Goal: Check status: Check status

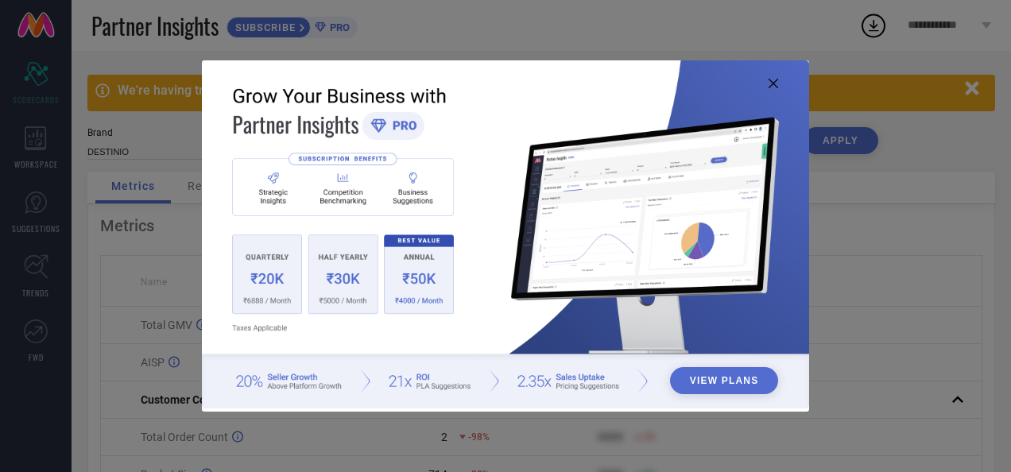
click at [769, 83] on icon at bounding box center [774, 84] width 10 height 10
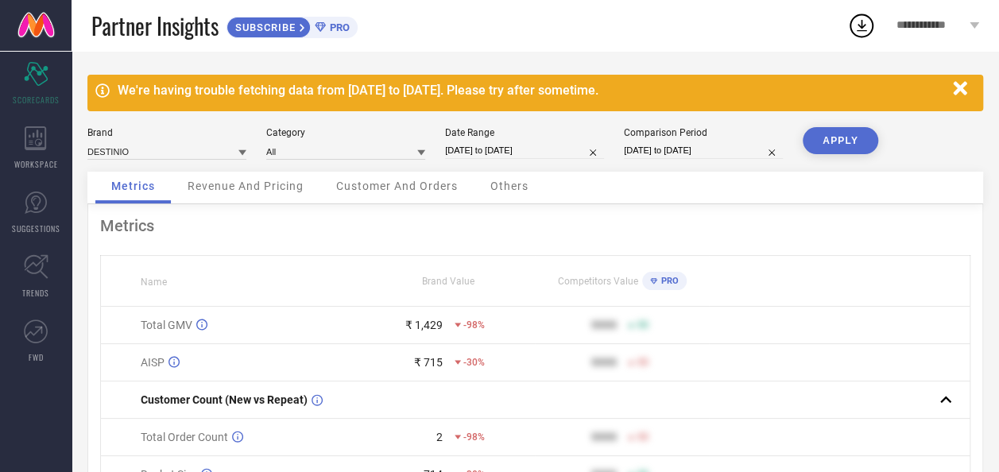
click at [490, 152] on input "[DATE] to [DATE]" at bounding box center [524, 150] width 159 height 17
select select "7"
select select "2025"
select select "8"
select select "2025"
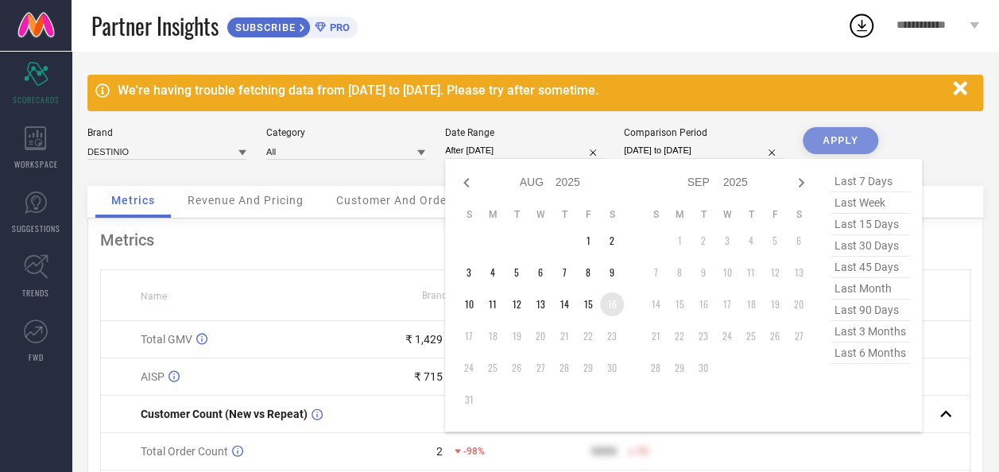
click at [608, 301] on td "16" at bounding box center [612, 304] width 24 height 24
type input "[DATE] to [DATE]"
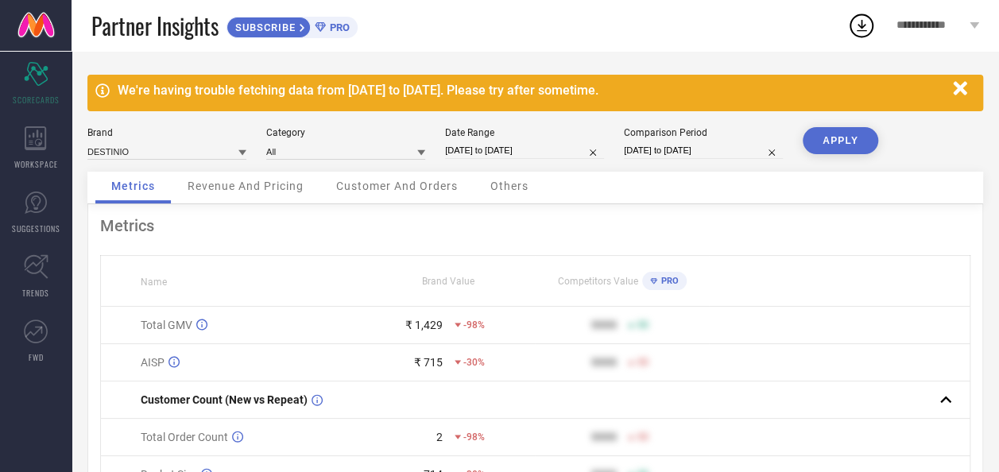
click at [845, 143] on button "APPLY" at bounding box center [841, 140] width 76 height 27
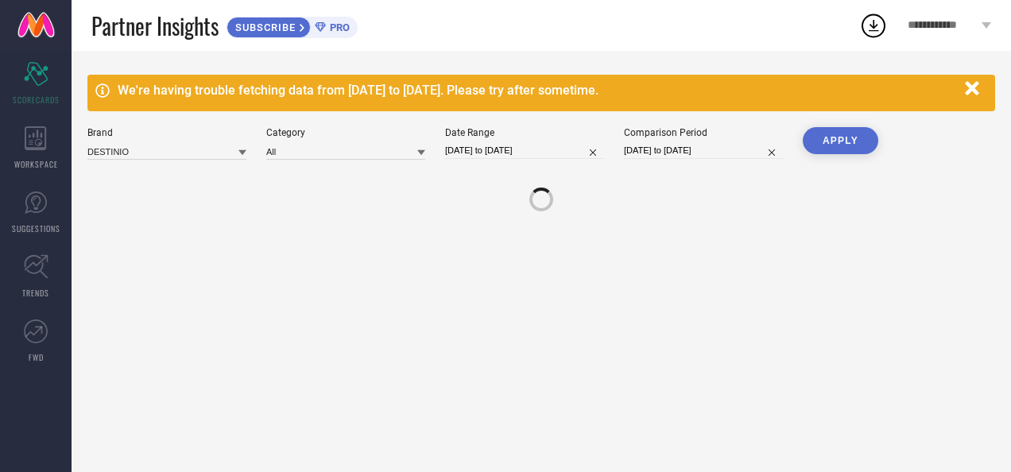
click at [974, 93] on icon "button" at bounding box center [973, 89] width 20 height 20
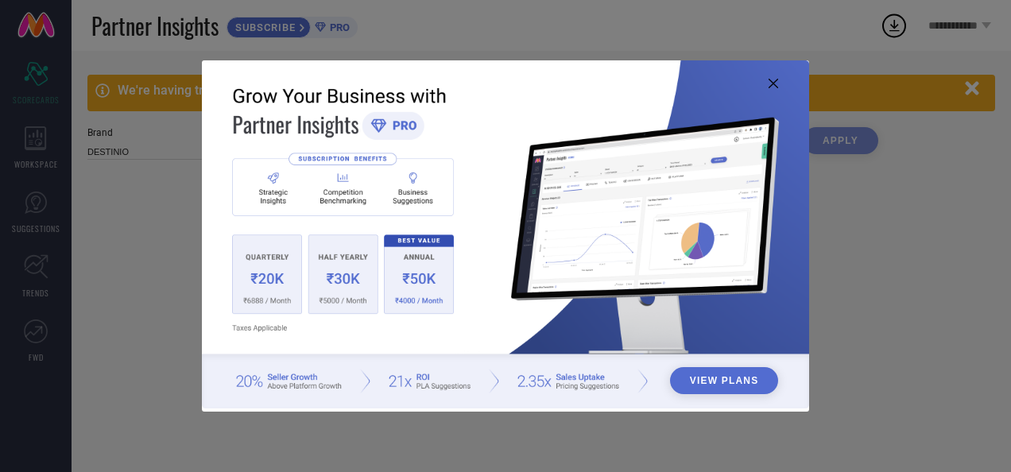
type input "All"
click at [769, 87] on icon at bounding box center [774, 84] width 10 height 10
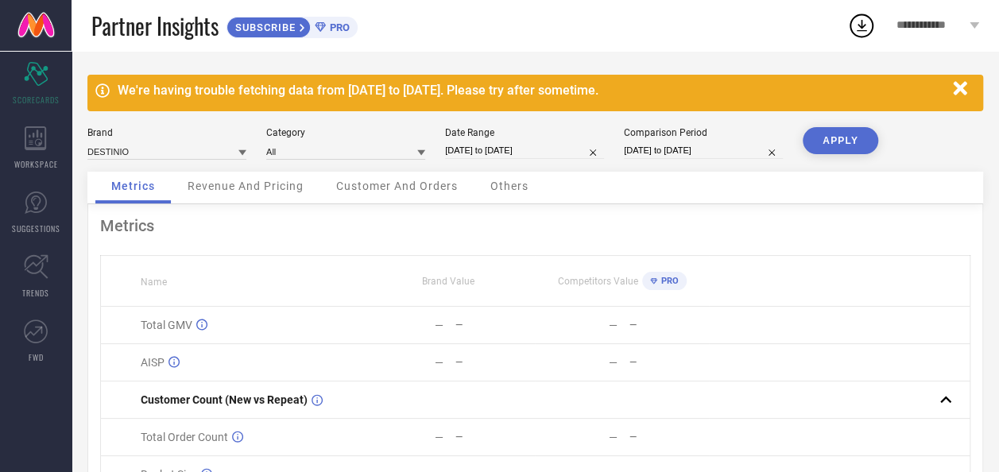
click at [842, 143] on button "APPLY" at bounding box center [841, 140] width 76 height 27
click at [507, 153] on input "[DATE] to [DATE]" at bounding box center [524, 150] width 159 height 17
select select "7"
select select "2025"
select select "8"
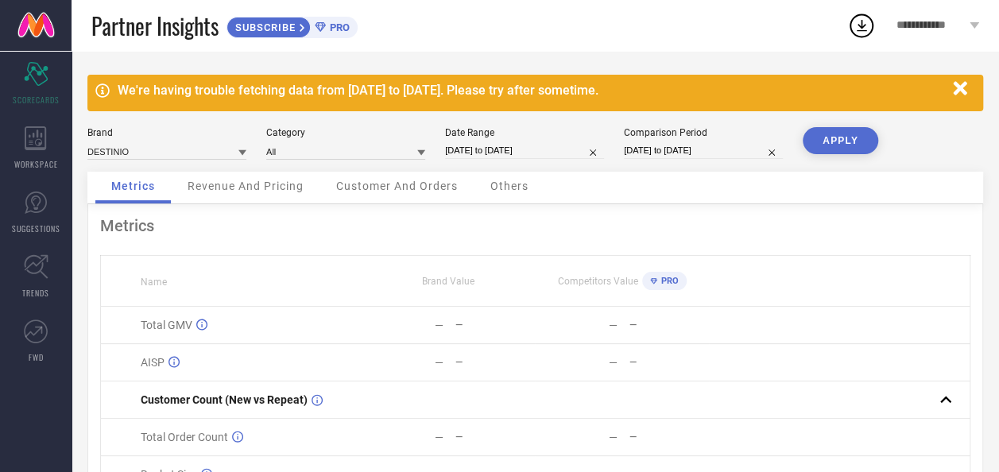
select select "2025"
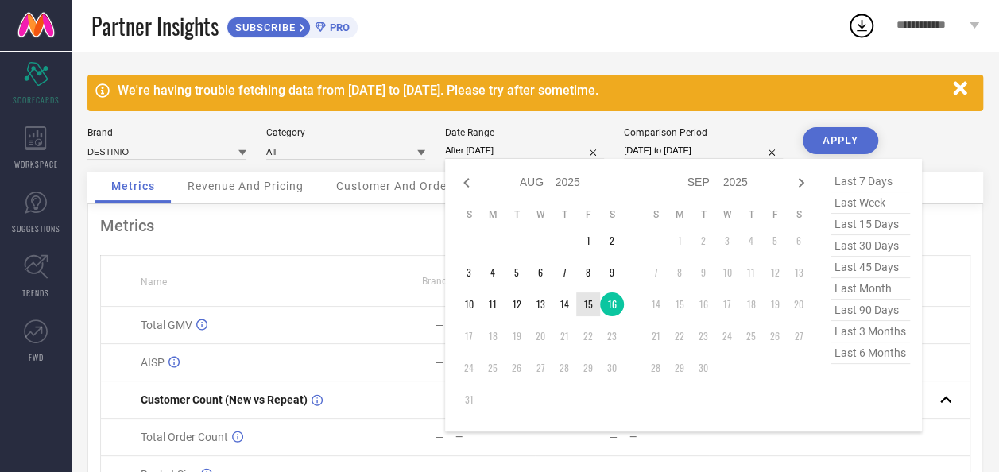
click at [593, 307] on td "15" at bounding box center [588, 304] width 24 height 24
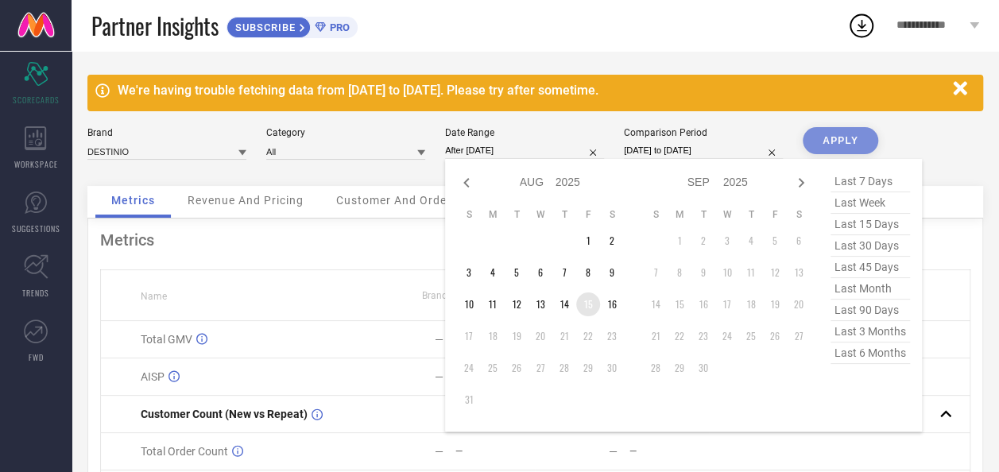
type input "[DATE] to [DATE]"
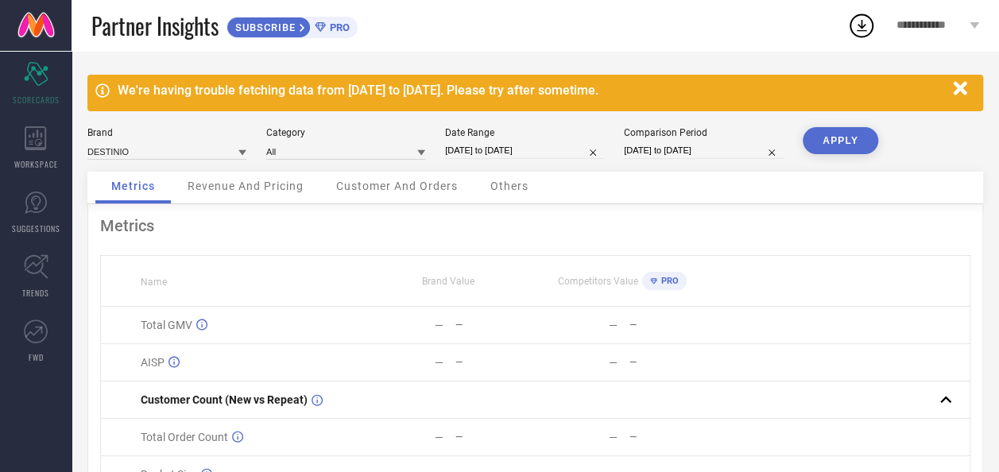
click at [830, 141] on button "APPLY" at bounding box center [841, 140] width 76 height 27
click at [523, 146] on input "[DATE] to [DATE]" at bounding box center [524, 150] width 159 height 17
select select "7"
select select "2025"
select select "8"
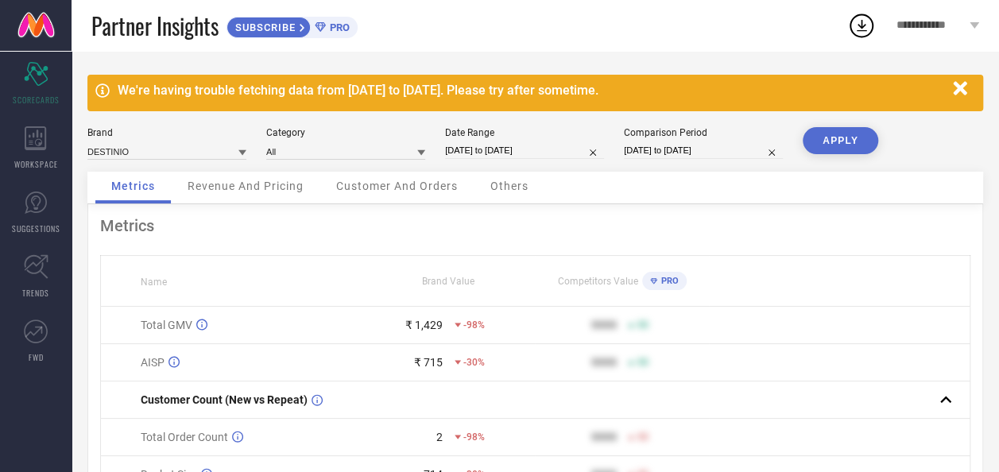
select select "2025"
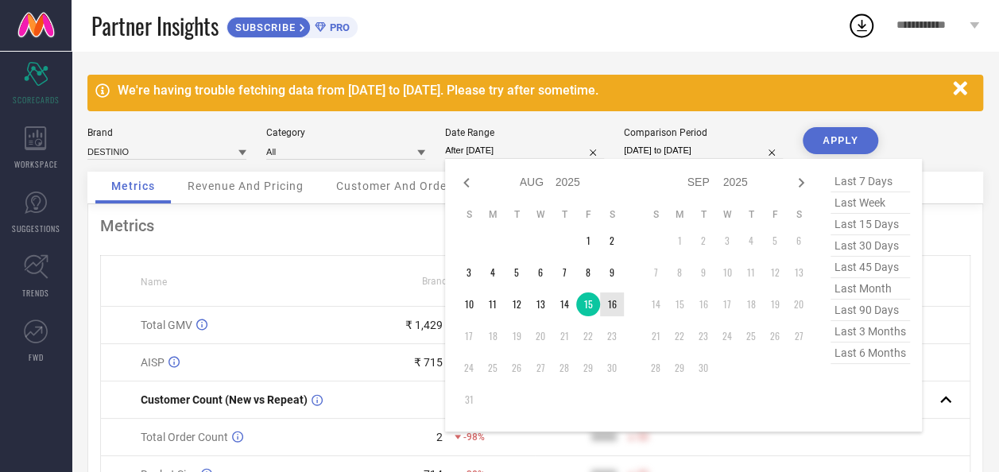
click at [614, 307] on td "16" at bounding box center [612, 304] width 24 height 24
type input "[DATE] to [DATE]"
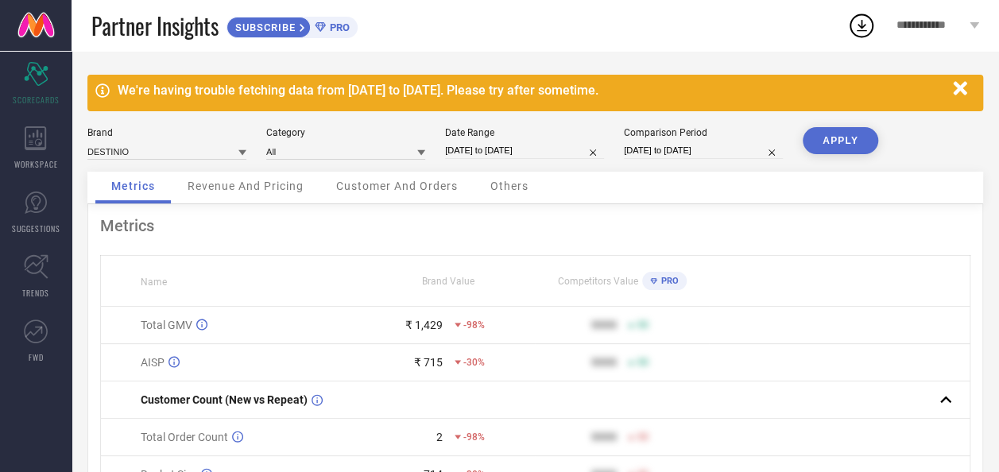
click at [846, 141] on button "APPLY" at bounding box center [841, 140] width 76 height 27
click at [241, 180] on div "Revenue And Pricing" at bounding box center [246, 188] width 148 height 32
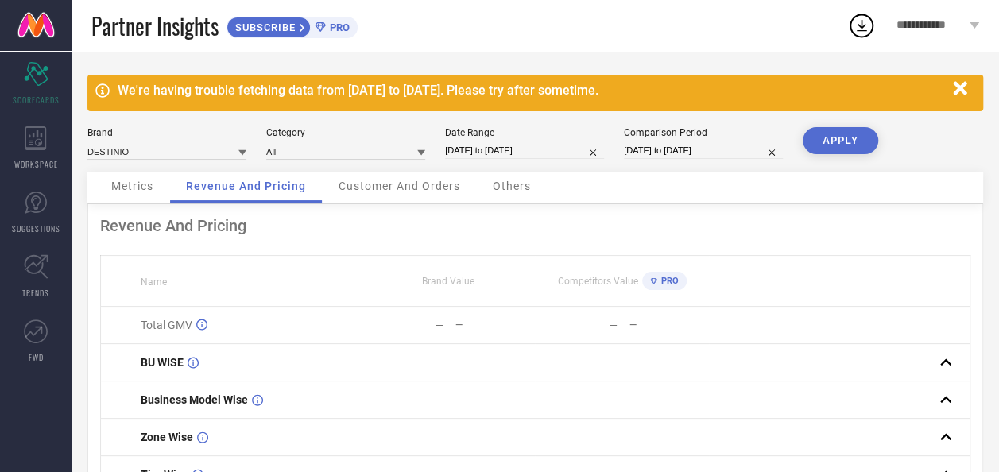
click at [965, 94] on icon "button" at bounding box center [960, 88] width 14 height 14
